Goal: Information Seeking & Learning: Learn about a topic

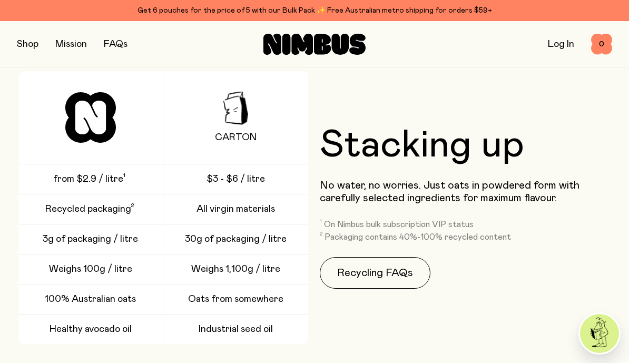
scroll to position [2223, 0]
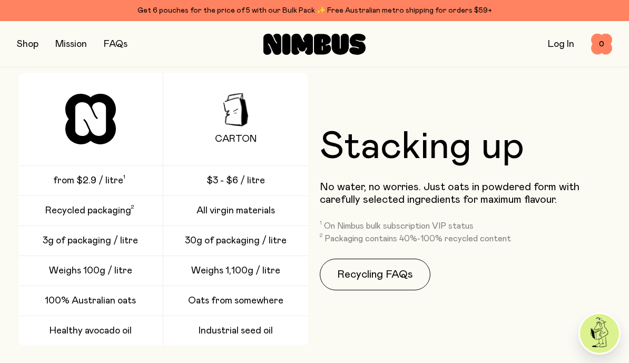
click at [386, 279] on link "Recycling FAQs" at bounding box center [375, 275] width 111 height 32
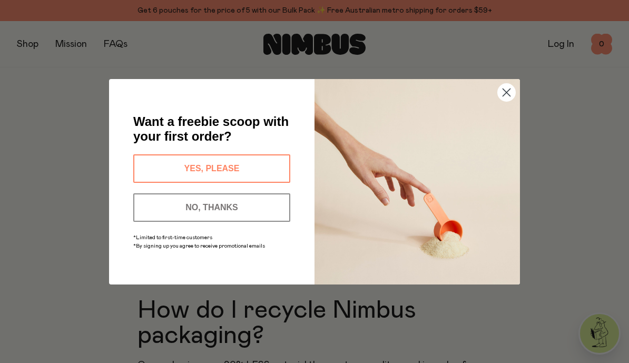
click at [247, 213] on button "NO, THANKS" at bounding box center [211, 207] width 157 height 28
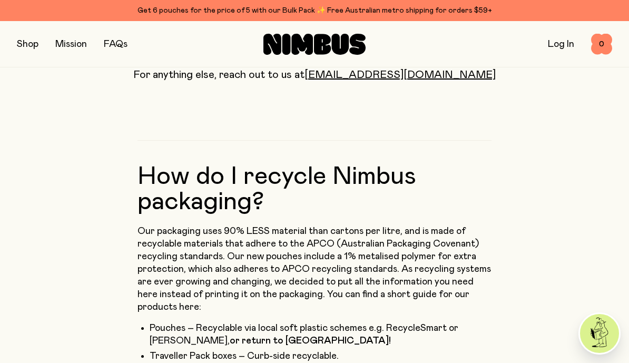
scroll to position [74, 0]
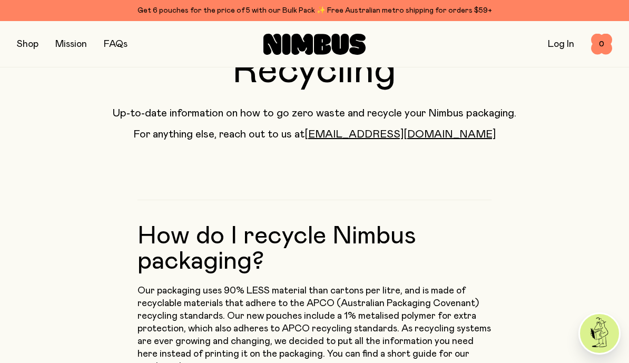
click at [56, 40] on link "Mission" at bounding box center [71, 44] width 32 height 9
click at [26, 44] on button "button" at bounding box center [28, 44] width 22 height 15
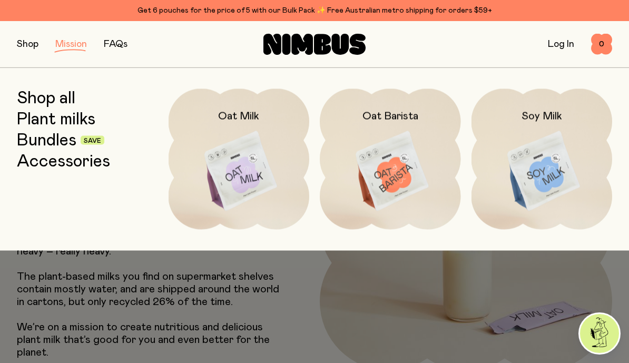
click at [61, 103] on link "Shop all" at bounding box center [46, 98] width 58 height 19
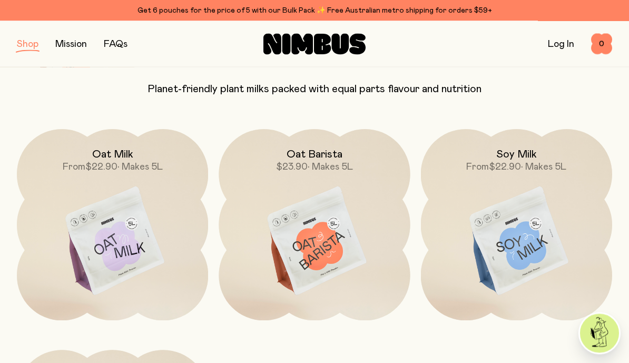
scroll to position [61, 0]
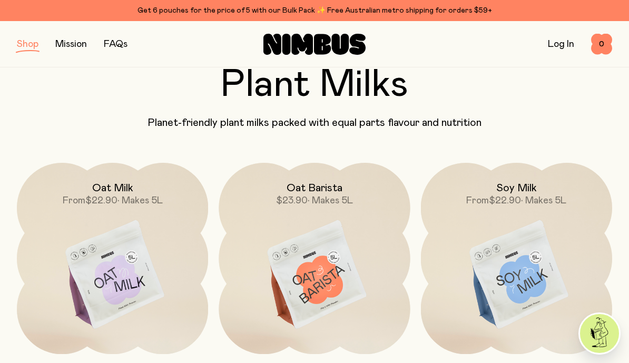
click at [124, 276] on img at bounding box center [112, 275] width 191 height 225
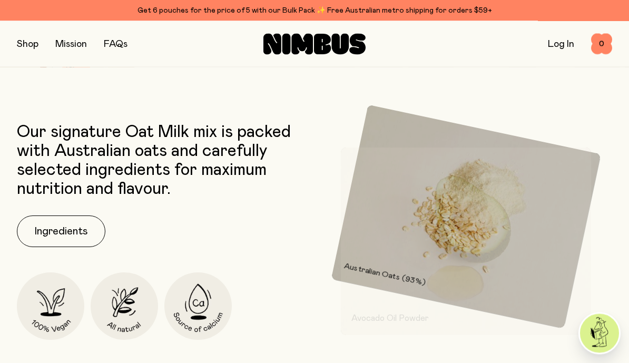
scroll to position [363, 0]
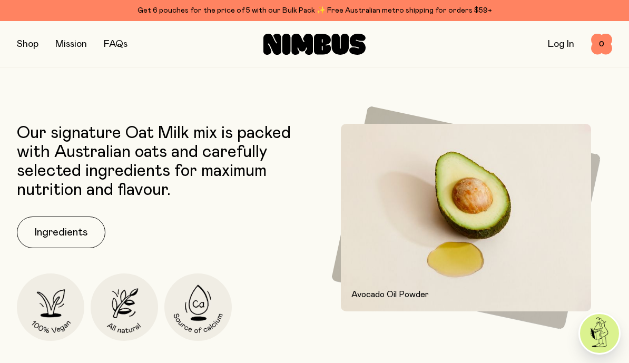
click at [557, 246] on img at bounding box center [466, 218] width 250 height 188
click at [543, 232] on img at bounding box center [466, 218] width 250 height 188
click at [550, 252] on img at bounding box center [466, 218] width 250 height 188
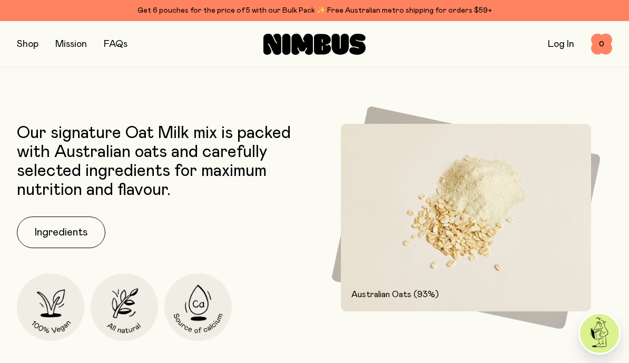
click at [81, 232] on button "Ingredients" at bounding box center [61, 233] width 89 height 32
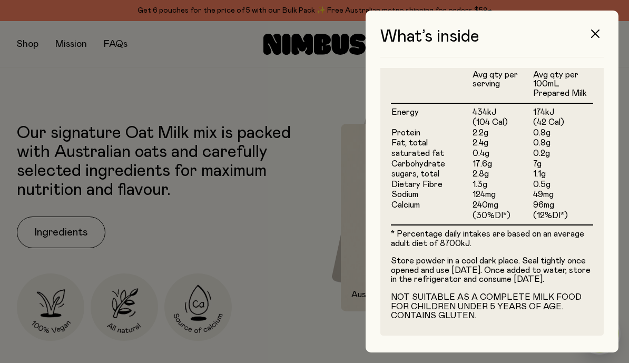
scroll to position [320, 0]
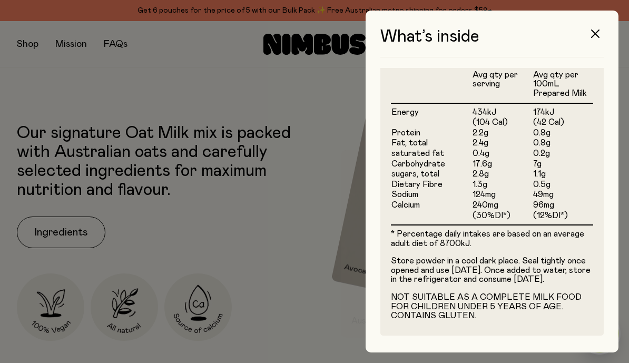
click at [592, 34] on icon "button" at bounding box center [595, 34] width 8 height 8
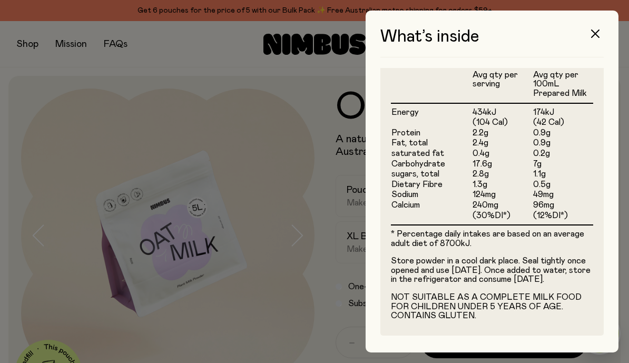
scroll to position [363, 0]
